Goal: Transaction & Acquisition: Purchase product/service

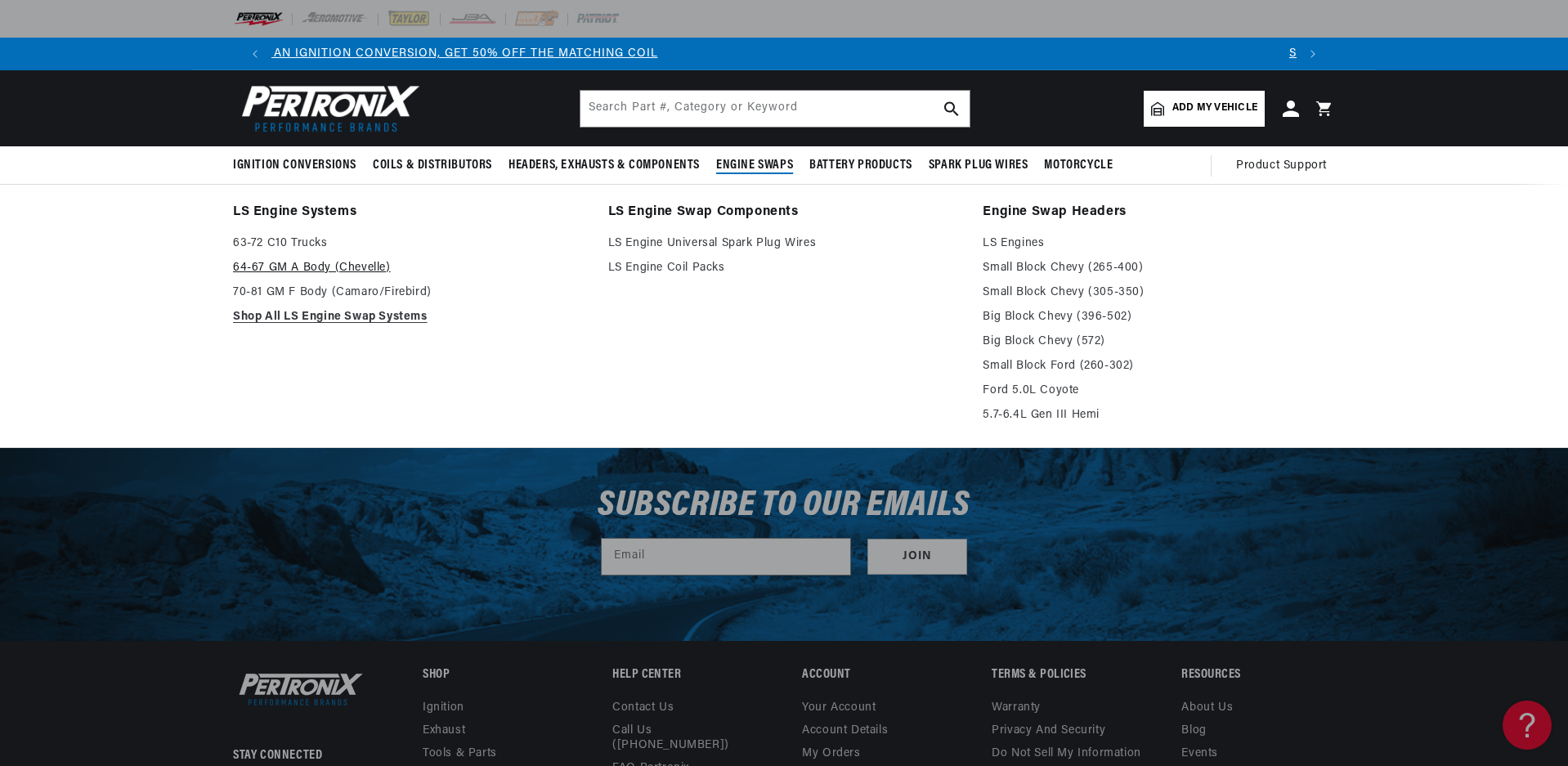
click at [325, 264] on link "64-67 GM A Body (Chevelle)" at bounding box center [409, 268] width 352 height 19
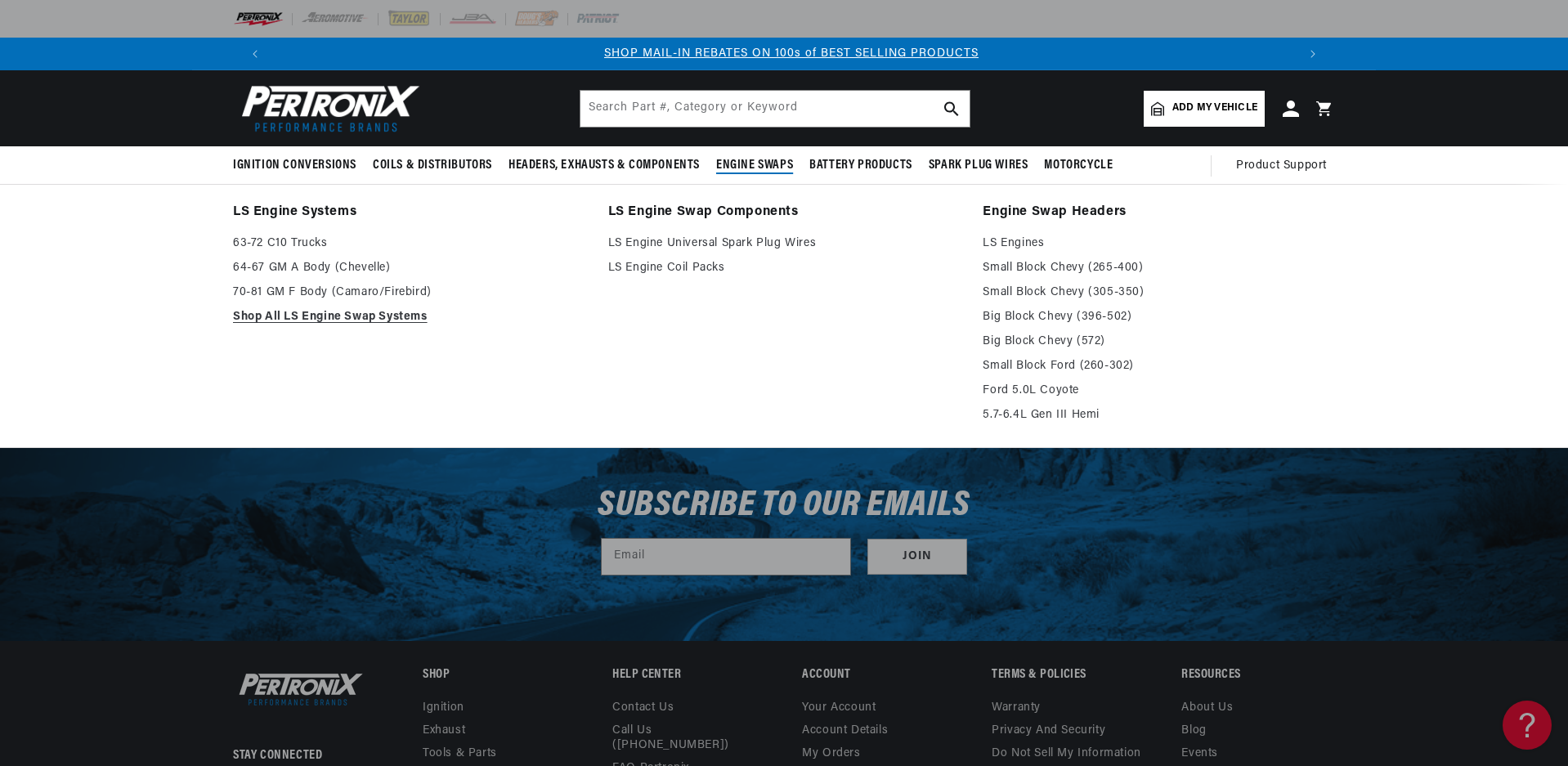
scroll to position [0, 1021]
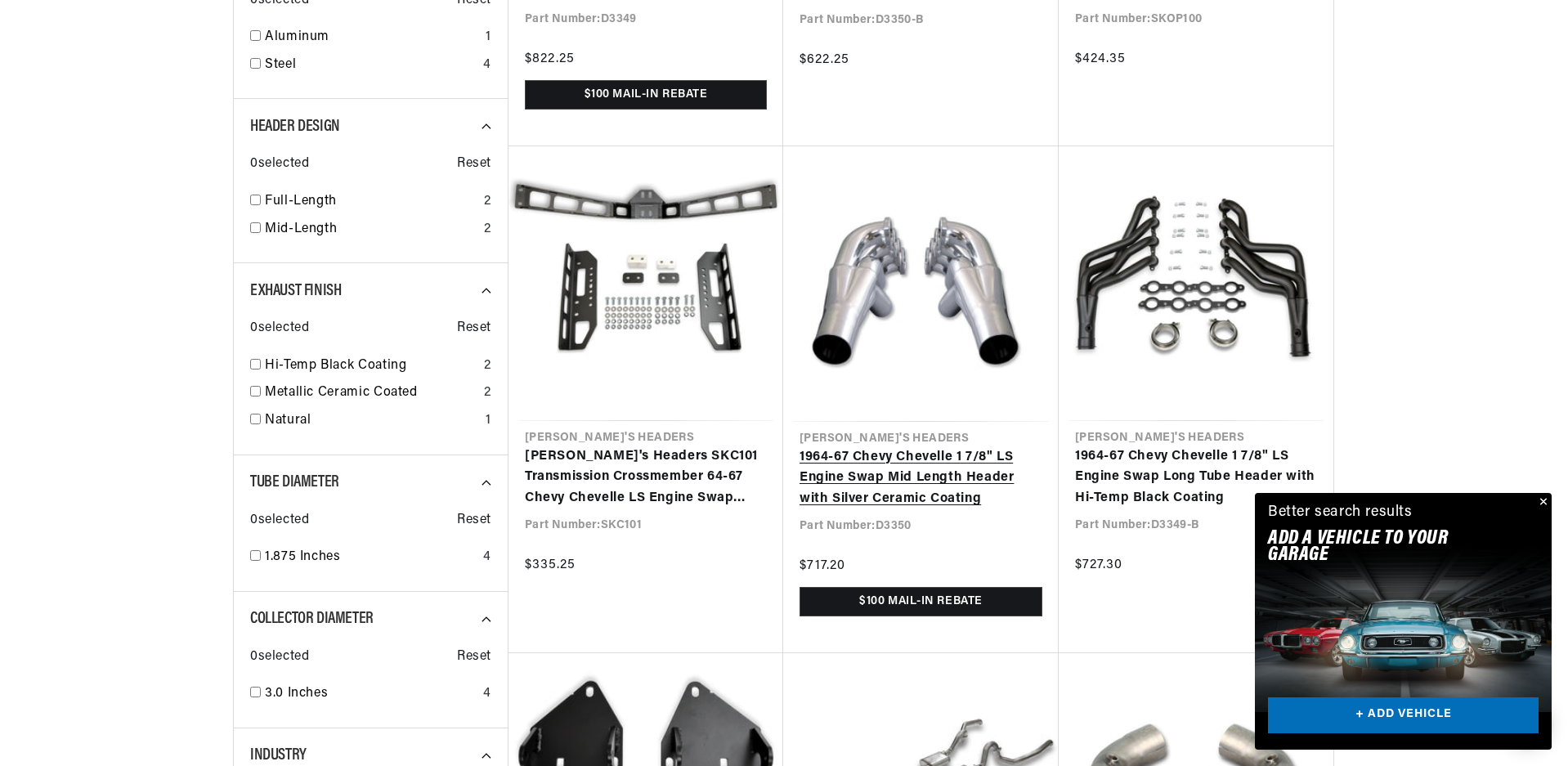
scroll to position [0, 1021]
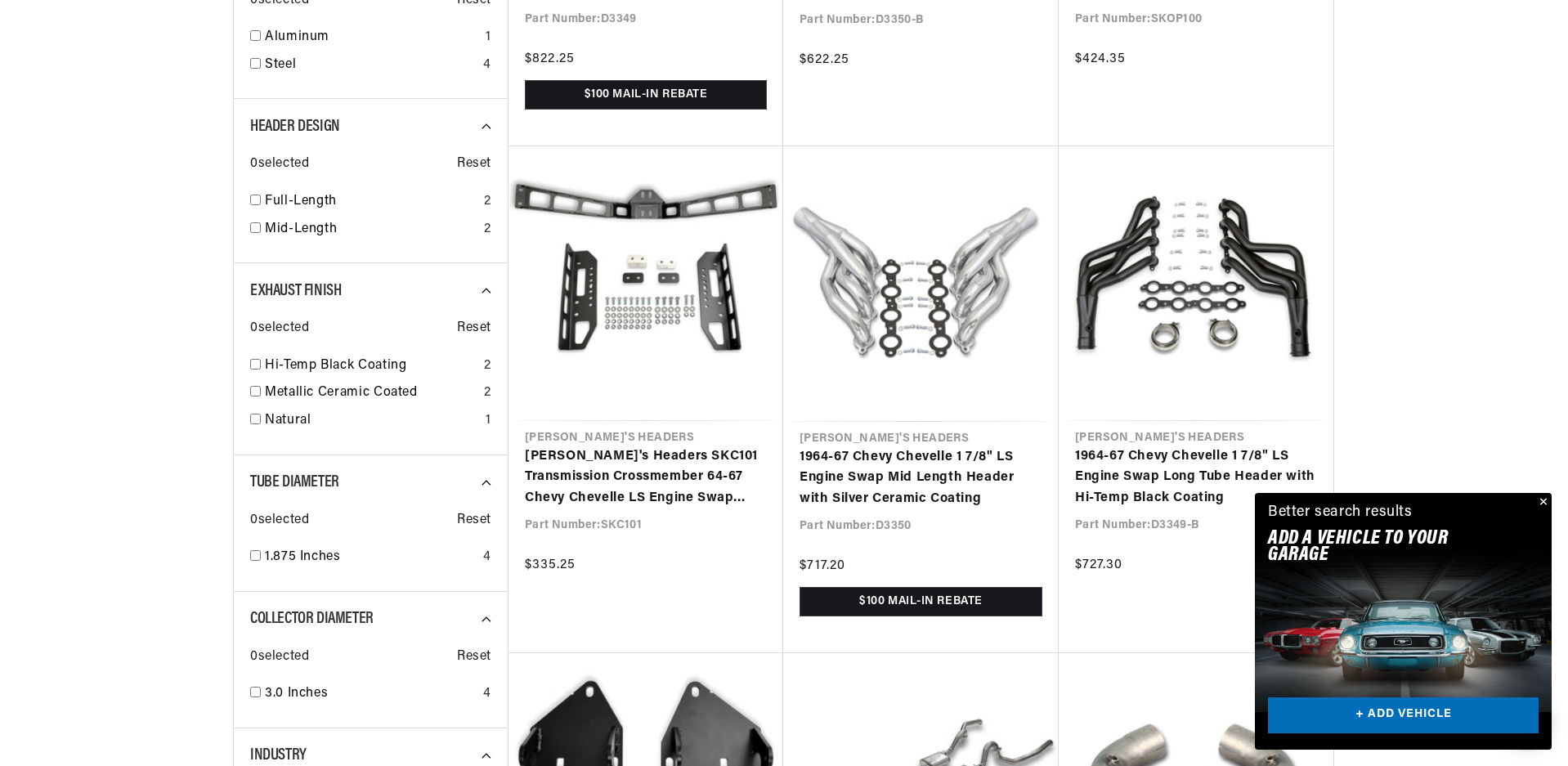
click at [1545, 505] on button "Close" at bounding box center [1541, 502] width 19 height 19
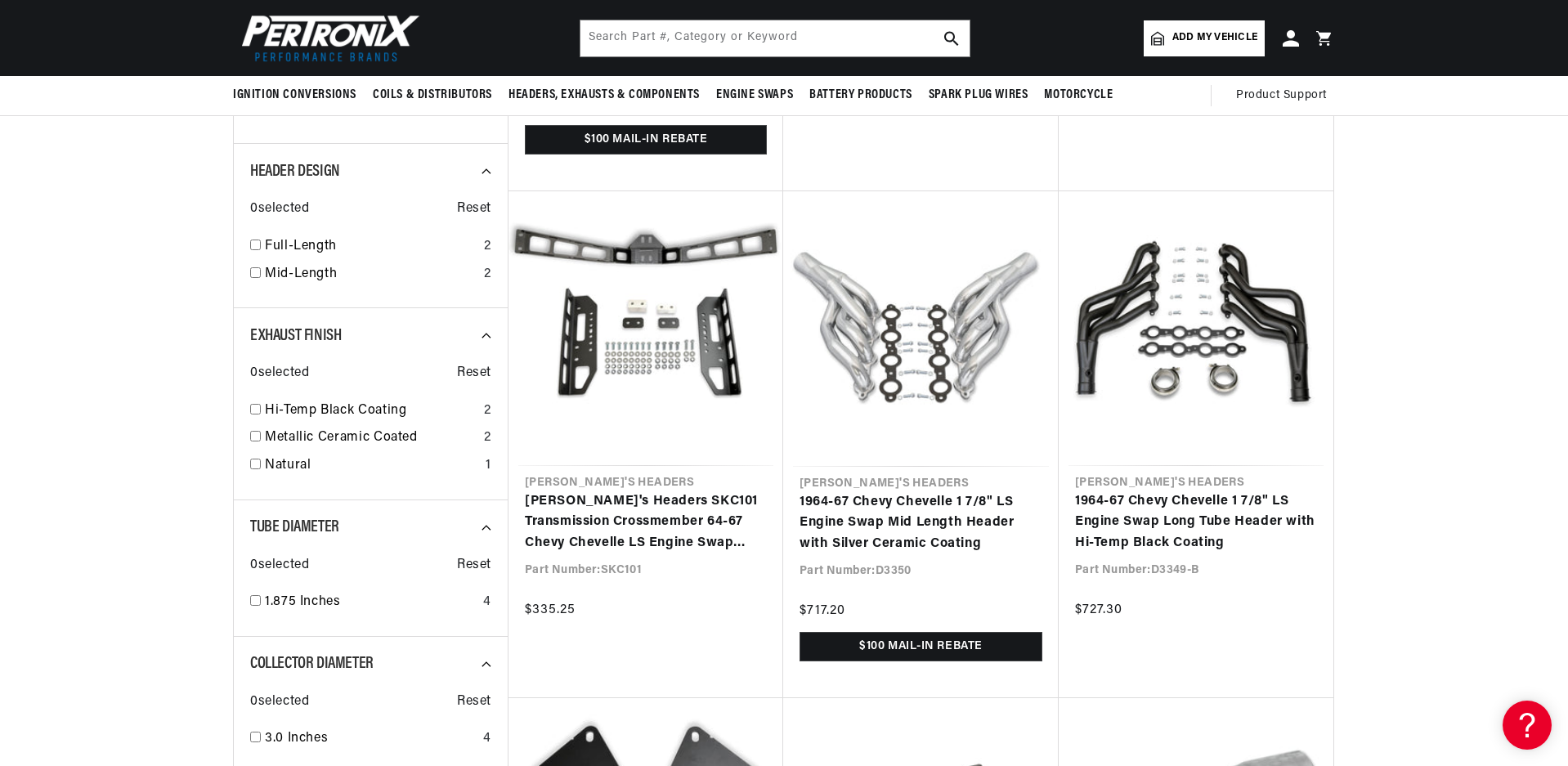
scroll to position [572, 0]
